Goal: Task Accomplishment & Management: Use online tool/utility

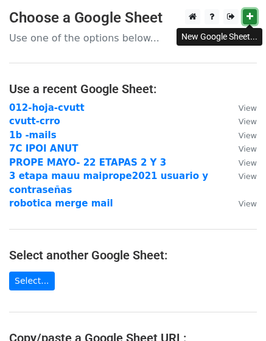
click at [248, 17] on icon at bounding box center [249, 16] width 7 height 9
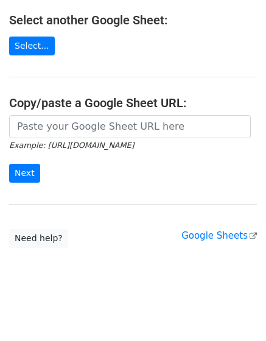
scroll to position [239, 0]
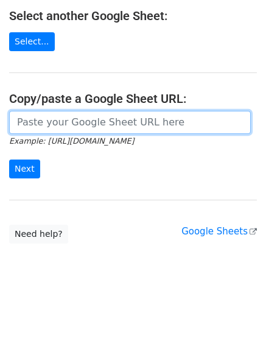
click at [47, 120] on input "url" at bounding box center [130, 122] width 242 height 23
paste input "https://docs.google.com/spreadsheets/d/17PMZY91rZUk0UrVwt1uR7LAMnsnKef5JvTBgbnn…"
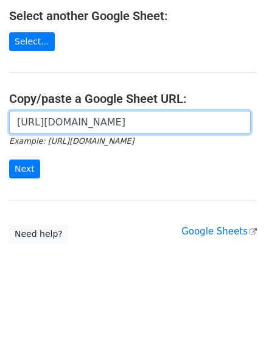
scroll to position [0, 287]
type input "https://docs.google.com/spreadsheets/d/17PMZY91rZUk0UrVwt1uR7LAMnsnKef5JvTBgbnn…"
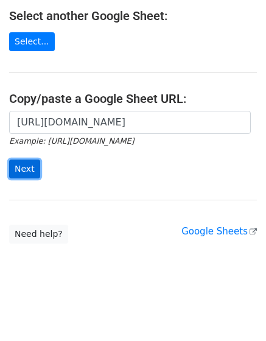
scroll to position [0, 0]
click at [27, 167] on input "Next" at bounding box center [24, 168] width 31 height 19
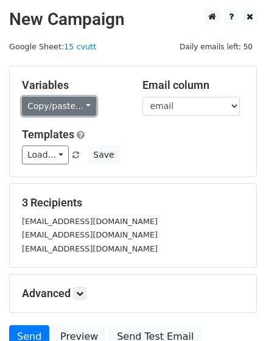
click at [69, 106] on link "Copy/paste..." at bounding box center [59, 106] width 74 height 19
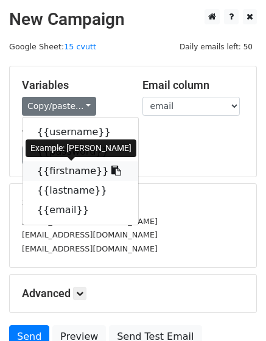
click at [46, 172] on link "{{firstname}}" at bounding box center [81, 170] width 116 height 19
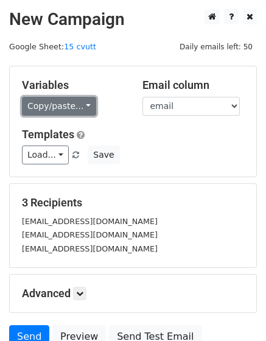
click at [75, 106] on link "Copy/paste..." at bounding box center [59, 106] width 74 height 19
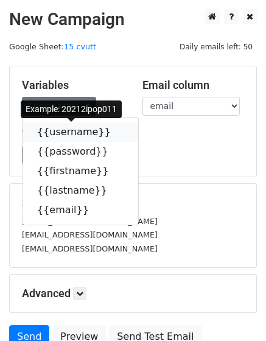
click at [72, 136] on link "{{username}}" at bounding box center [81, 131] width 116 height 19
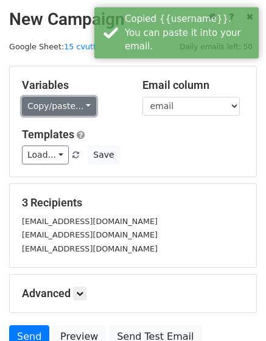
click at [77, 102] on link "Copy/paste..." at bounding box center [59, 106] width 74 height 19
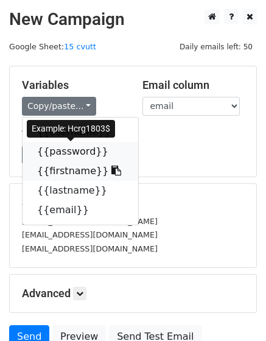
click at [72, 158] on link "{{password}}" at bounding box center [81, 151] width 116 height 19
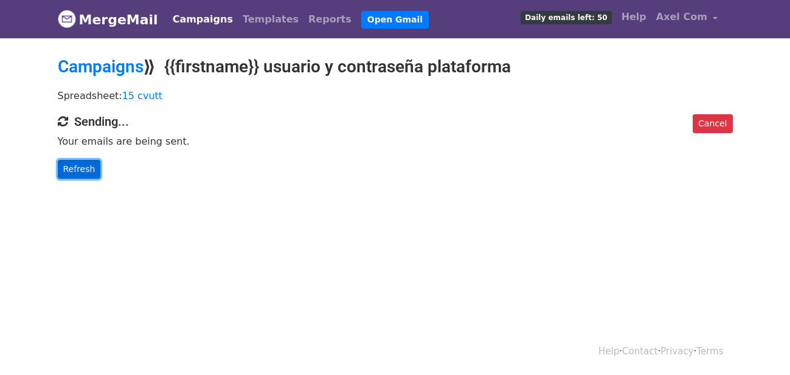
click at [83, 173] on link "Refresh" at bounding box center [79, 169] width 43 height 19
click at [89, 173] on link "Refresh" at bounding box center [79, 169] width 43 height 19
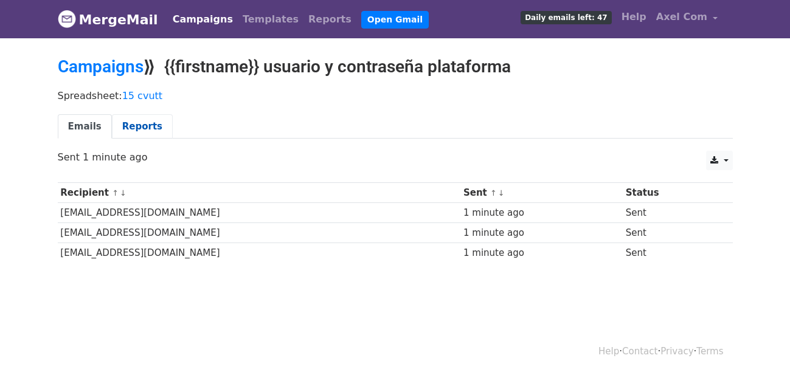
click at [119, 125] on link "Reports" at bounding box center [142, 126] width 61 height 25
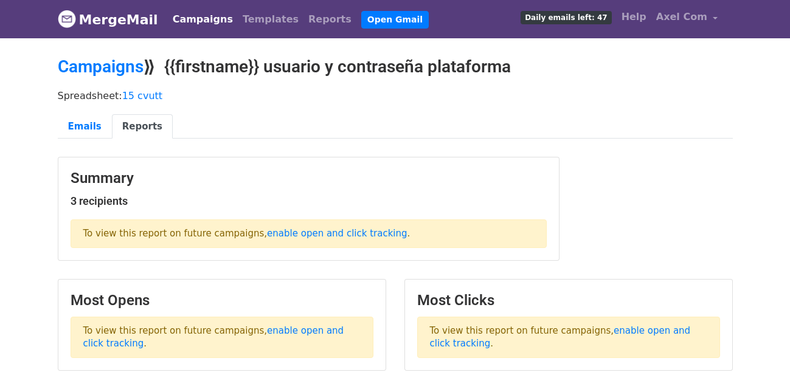
click at [201, 24] on link "Campaigns" at bounding box center [203, 19] width 70 height 24
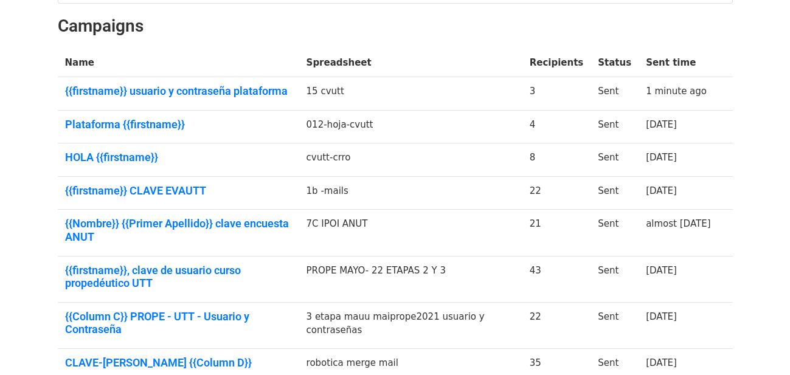
scroll to position [219, 0]
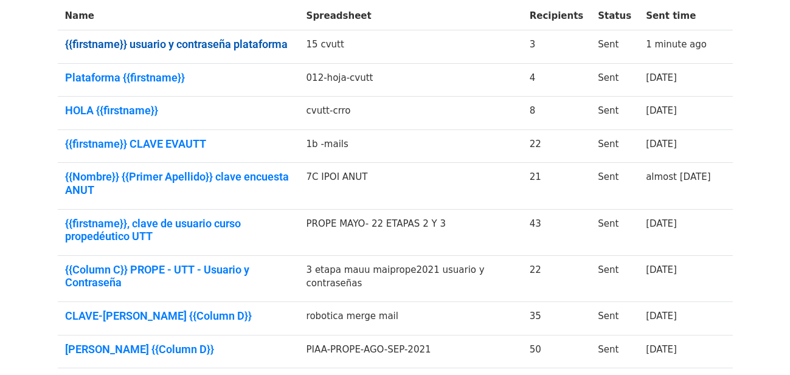
click at [249, 46] on link "{{firstname}} usuario y contraseña plataforma" at bounding box center [178, 44] width 227 height 13
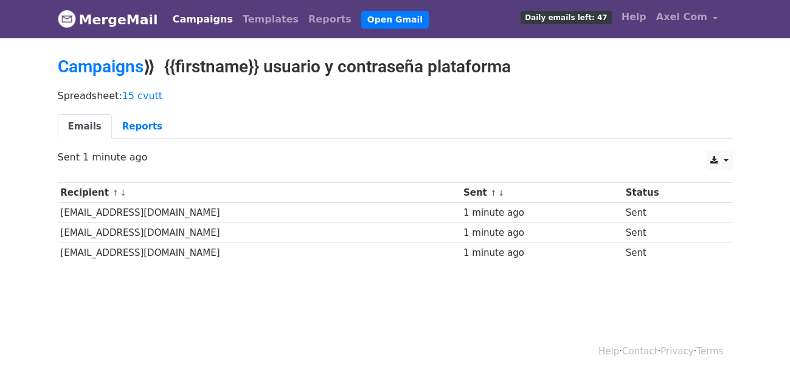
click at [133, 209] on td "[EMAIL_ADDRESS][DOMAIN_NAME]" at bounding box center [259, 213] width 403 height 20
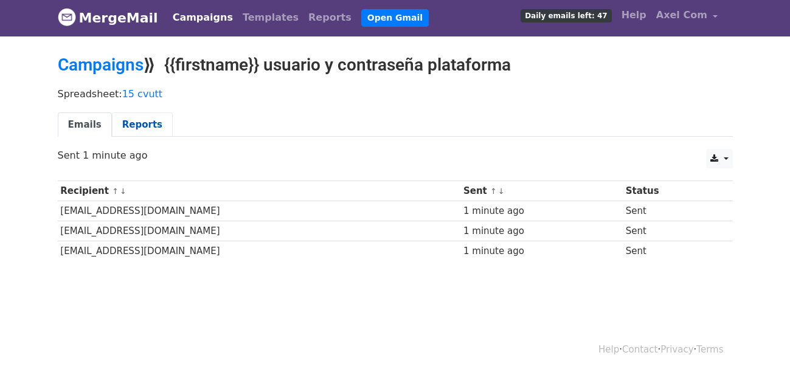
click at [133, 128] on link "Reports" at bounding box center [142, 125] width 61 height 25
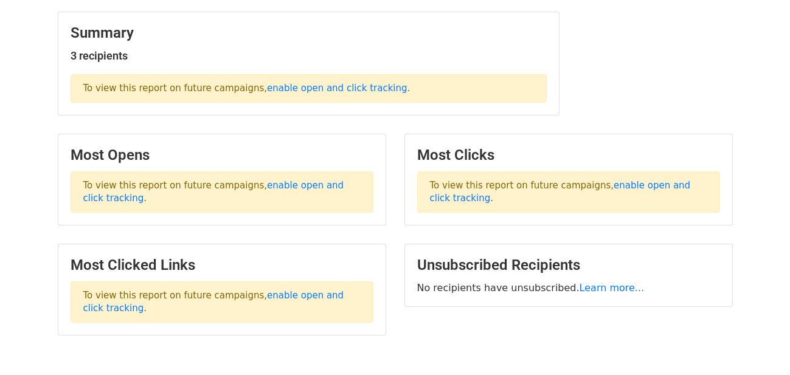
scroll to position [217, 0]
